Goal: Information Seeking & Learning: Learn about a topic

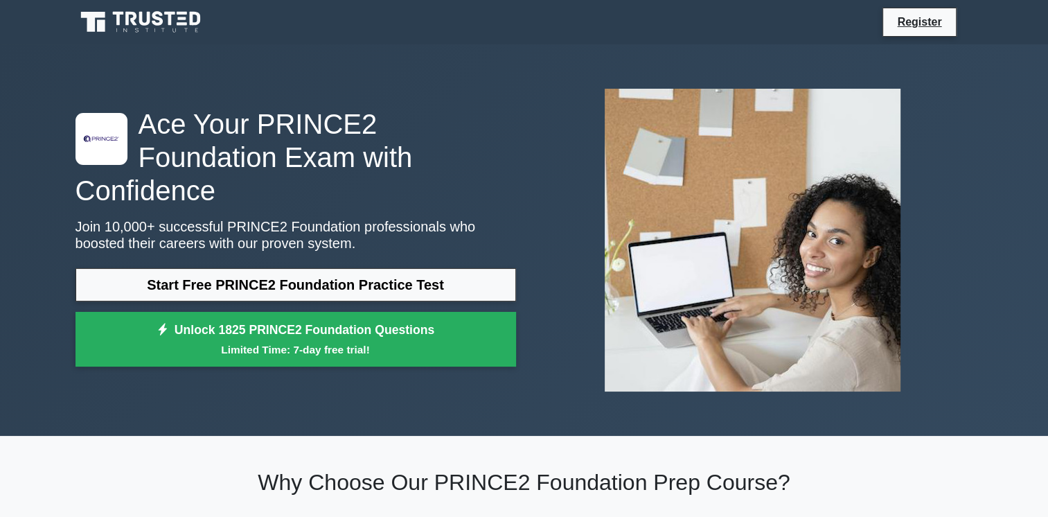
click at [319, 268] on link "Start Free PRINCE2 Foundation Practice Test" at bounding box center [295, 284] width 441 height 33
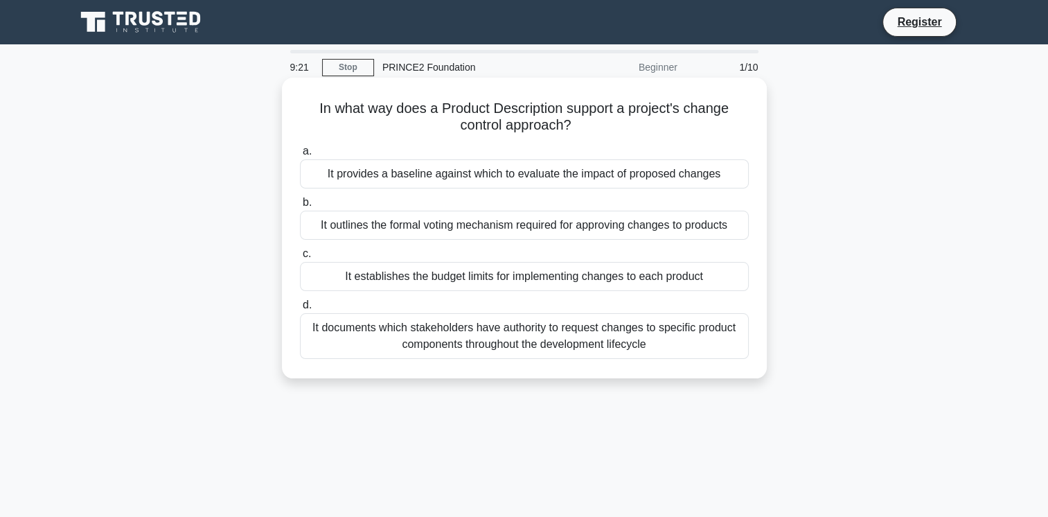
click at [435, 179] on div "It provides a baseline against which to evaluate the impact of proposed changes" at bounding box center [524, 173] width 449 height 29
click at [300, 156] on input "a. It provides a baseline against which to evaluate the impact of proposed chan…" at bounding box center [300, 151] width 0 height 9
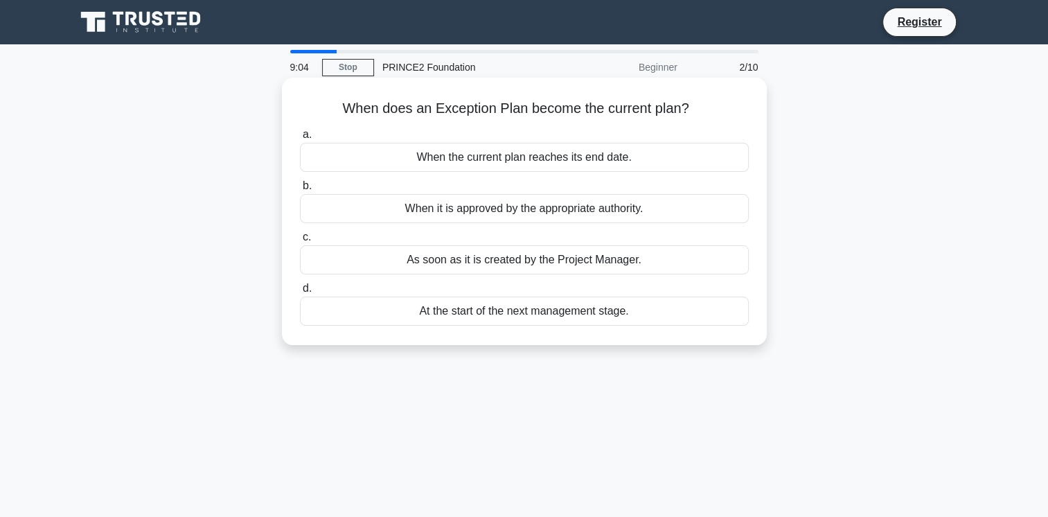
click at [391, 209] on div "When it is approved by the appropriate authority." at bounding box center [524, 208] width 449 height 29
click at [300, 190] on input "b. When it is approved by the appropriate authority." at bounding box center [300, 185] width 0 height 9
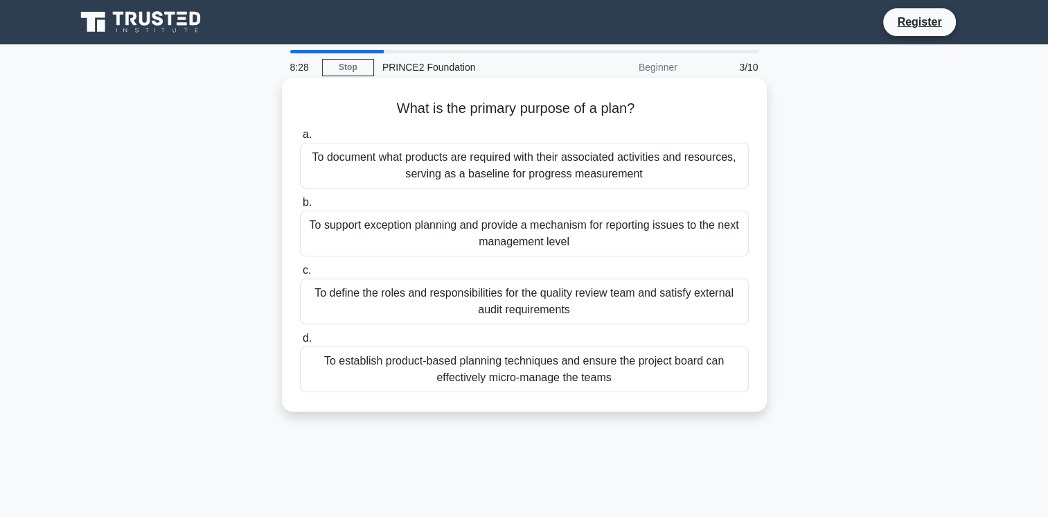
click at [385, 301] on div "To define the roles and responsibilities for the quality review team and satisf…" at bounding box center [524, 301] width 449 height 46
click at [300, 275] on input "c. To define the roles and responsibilities for the quality review team and sat…" at bounding box center [300, 270] width 0 height 9
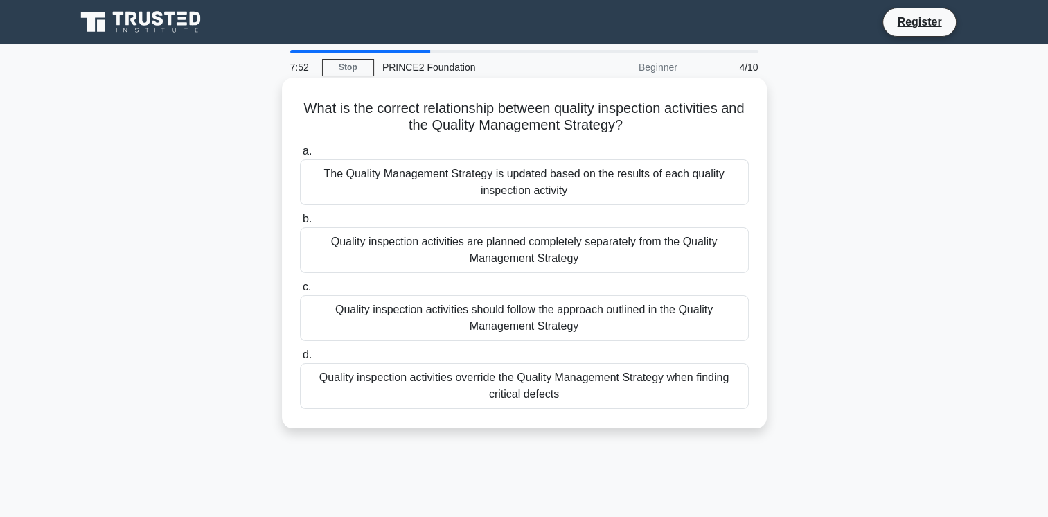
click at [422, 188] on div "The Quality Management Strategy is updated based on the results of each quality…" at bounding box center [524, 182] width 449 height 46
click at [300, 156] on input "a. The Quality Management Strategy is updated based on the results of each qual…" at bounding box center [300, 151] width 0 height 9
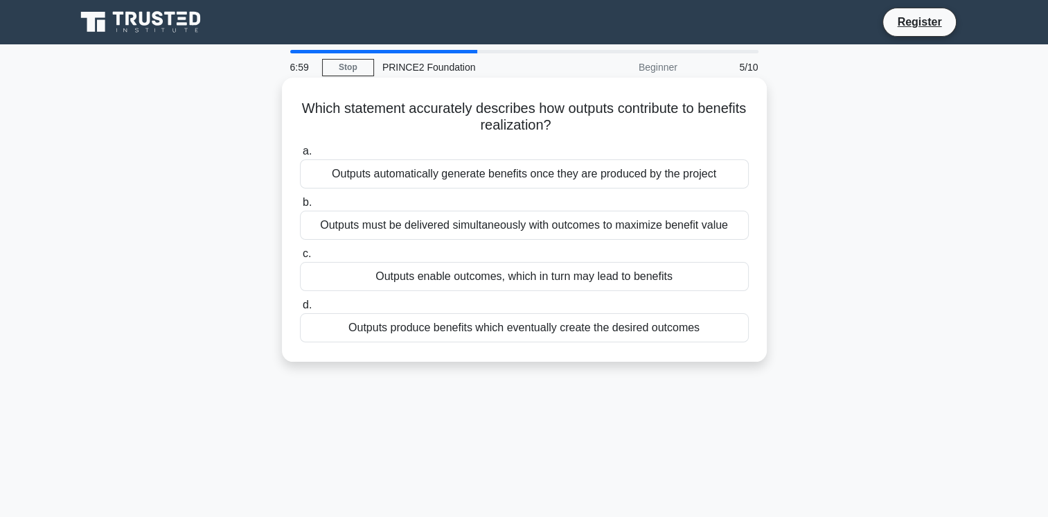
click at [399, 232] on div "Outputs must be delivered simultaneously with outcomes to maximize benefit value" at bounding box center [524, 225] width 449 height 29
click at [300, 207] on input "b. Outputs must be delivered simultaneously with outcomes to maximize benefit v…" at bounding box center [300, 202] width 0 height 9
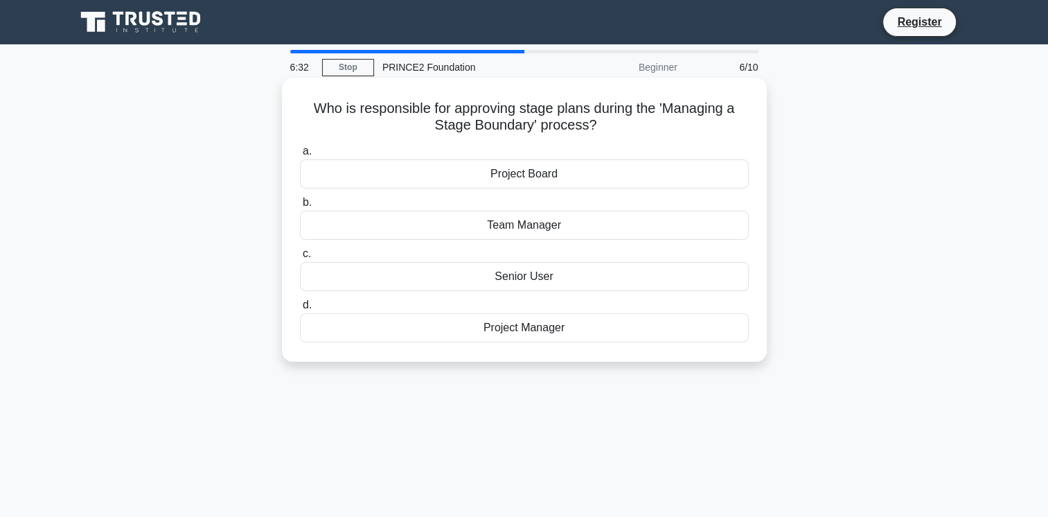
click at [420, 326] on div "Project Manager" at bounding box center [524, 327] width 449 height 29
click at [300, 310] on input "d. Project Manager" at bounding box center [300, 305] width 0 height 9
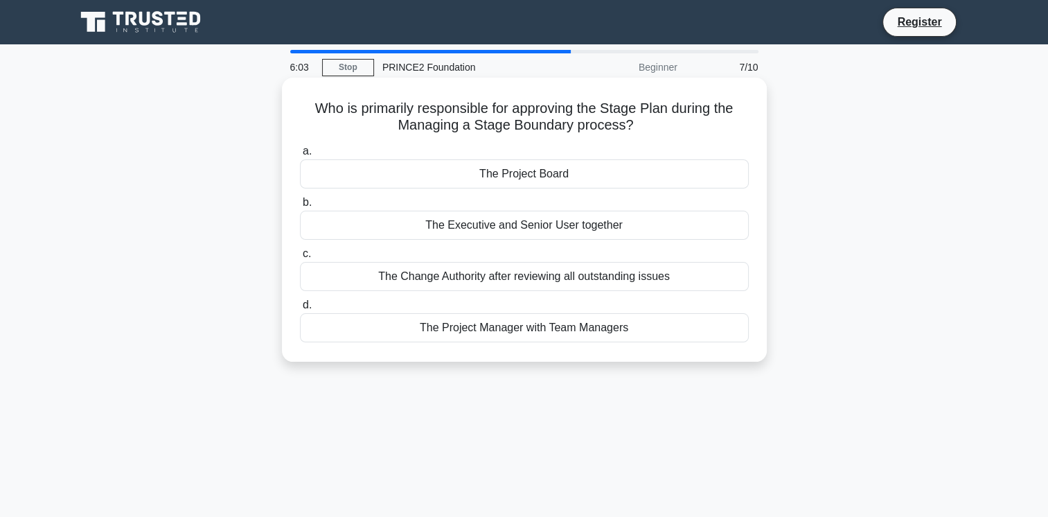
click at [415, 229] on div "The Executive and Senior User together" at bounding box center [524, 225] width 449 height 29
click at [300, 207] on input "b. The Executive and Senior User together" at bounding box center [300, 202] width 0 height 9
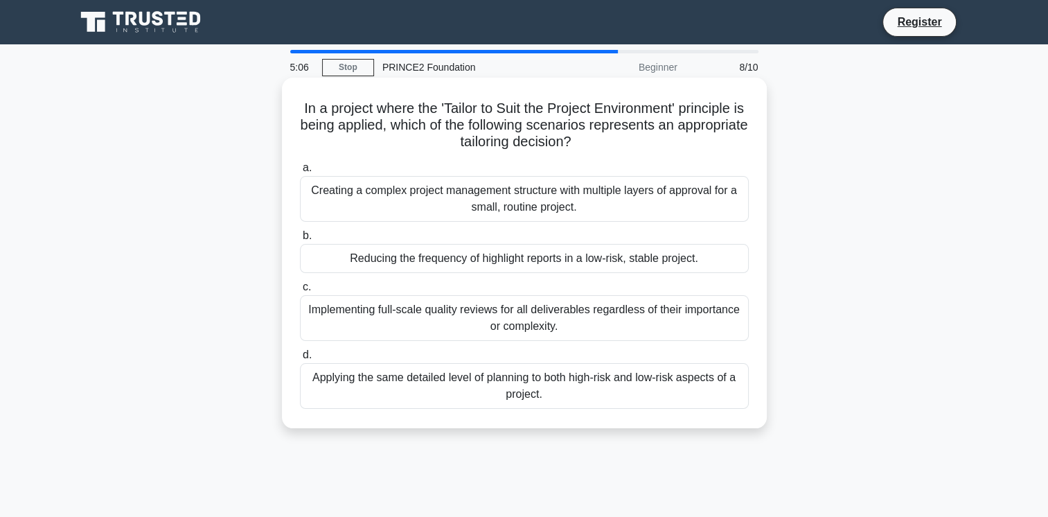
click at [429, 395] on div "Applying the same detailed level of planning to both high-risk and low-risk asp…" at bounding box center [524, 386] width 449 height 46
click at [300, 359] on input "d. Applying the same detailed level of planning to both high-risk and low-risk …" at bounding box center [300, 354] width 0 height 9
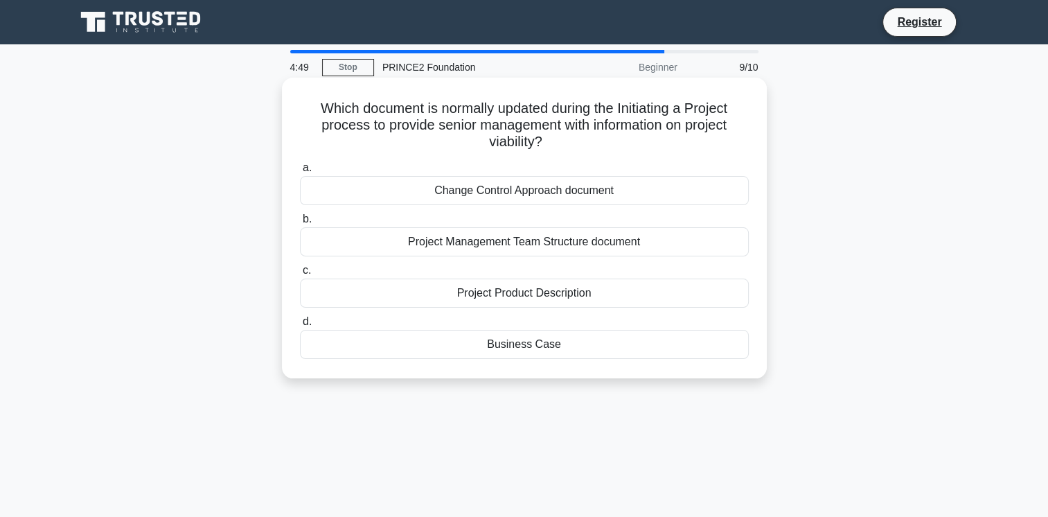
click at [414, 348] on div "Business Case" at bounding box center [524, 344] width 449 height 29
click at [300, 326] on input "d. Business Case" at bounding box center [300, 321] width 0 height 9
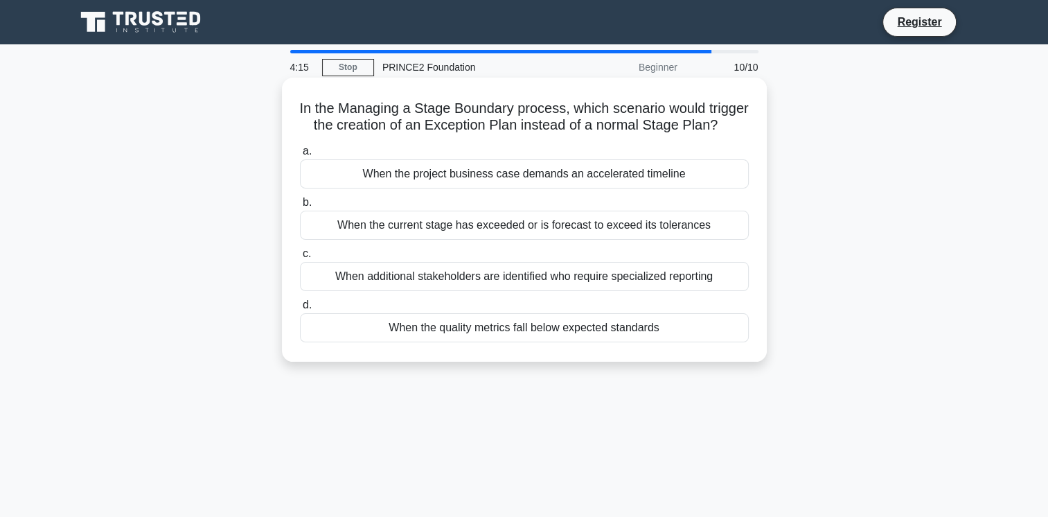
click at [420, 240] on div "When the current stage has exceeded or is forecast to exceed its tolerances" at bounding box center [524, 225] width 449 height 29
click at [300, 207] on input "b. When the current stage has exceeded or is forecast to exceed its tolerances" at bounding box center [300, 202] width 0 height 9
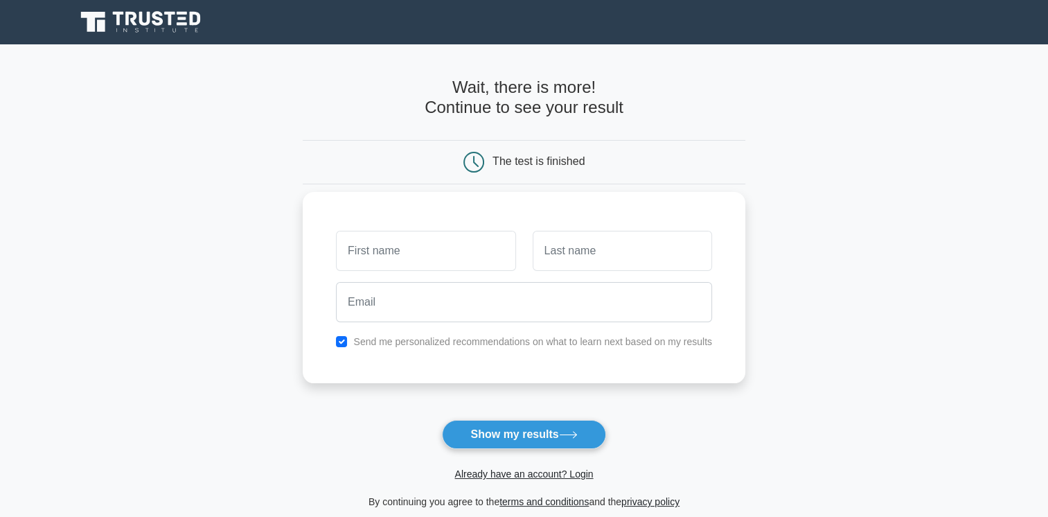
click at [414, 246] on input "text" at bounding box center [425, 251] width 179 height 40
type input "jamie"
click at [571, 256] on input "text" at bounding box center [622, 251] width 179 height 40
type input "Checketts"
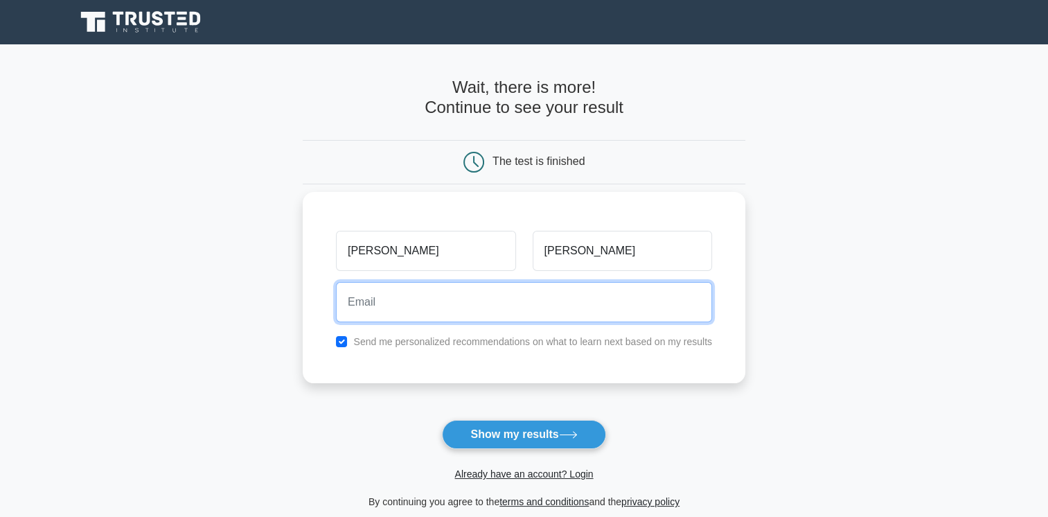
click at [479, 294] on input "email" at bounding box center [524, 302] width 376 height 40
type input "jamiechecketts@hotmail.co.uk"
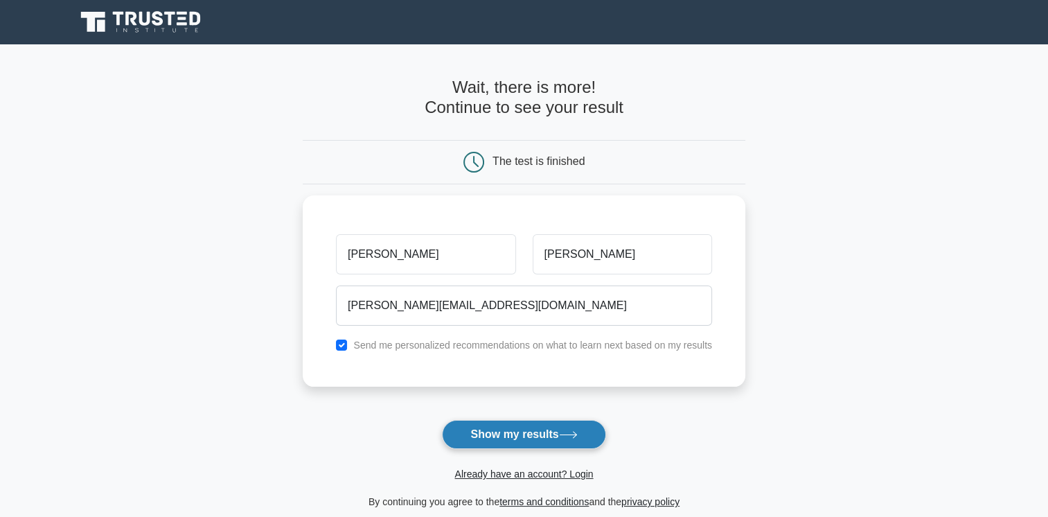
click at [520, 427] on button "Show my results" at bounding box center [523, 434] width 163 height 29
